Goal: Navigation & Orientation: Understand site structure

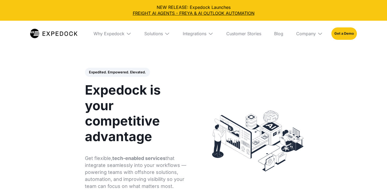
select select
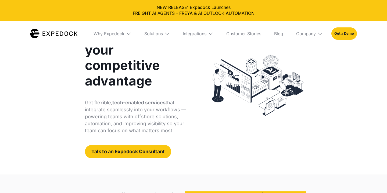
scroll to position [56, 0]
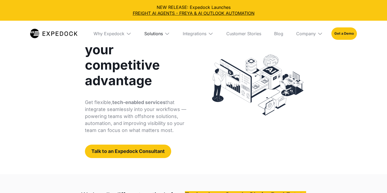
click at [153, 33] on div "Solutions" at bounding box center [153, 33] width 19 height 5
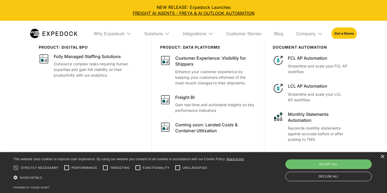
click at [382, 154] on div "× This website uses cookies to improve user experience. By using our website yo…" at bounding box center [193, 172] width 387 height 41
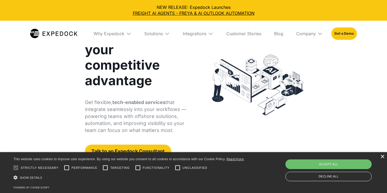
click at [382, 157] on div "×" at bounding box center [383, 157] width 4 height 4
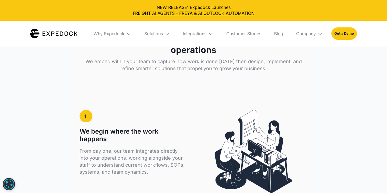
scroll to position [858, 0]
